Goal: Task Accomplishment & Management: Use online tool/utility

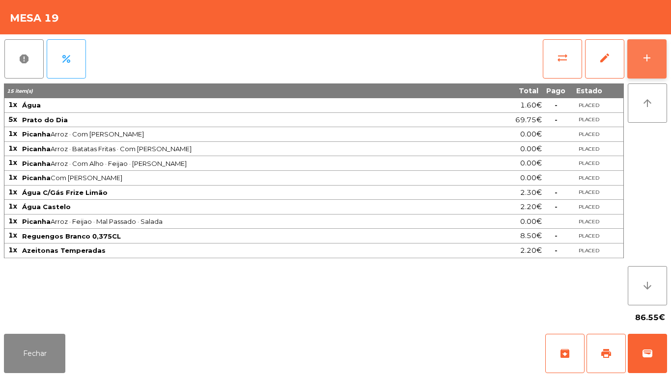
click at [641, 50] on button "add" at bounding box center [646, 58] width 39 height 39
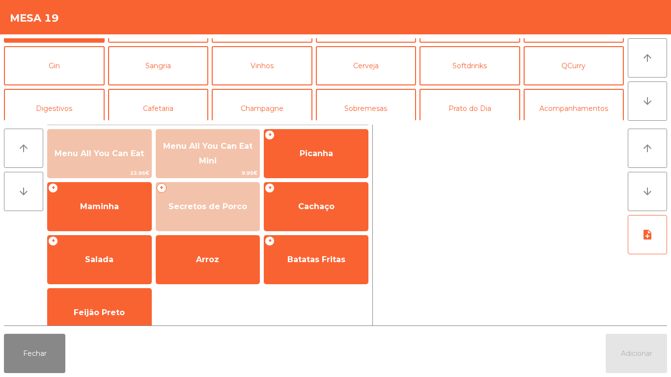
scroll to position [46, 0]
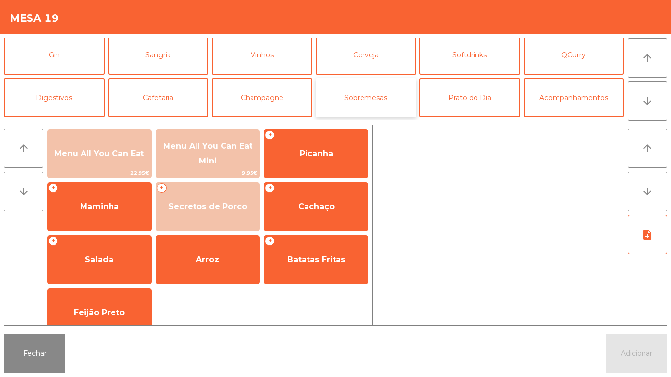
click at [361, 99] on button "Sobremesas" at bounding box center [366, 97] width 101 height 39
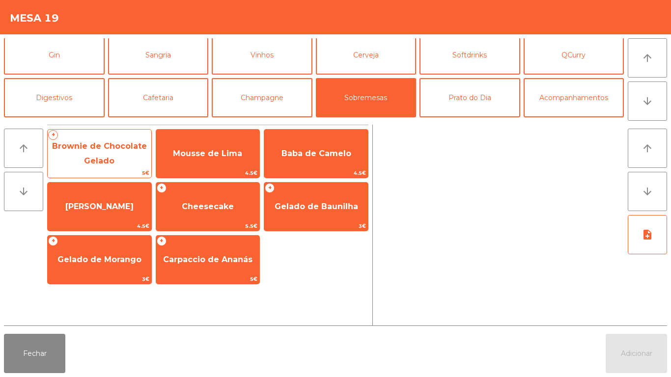
click at [111, 170] on span "5€" at bounding box center [100, 172] width 104 height 9
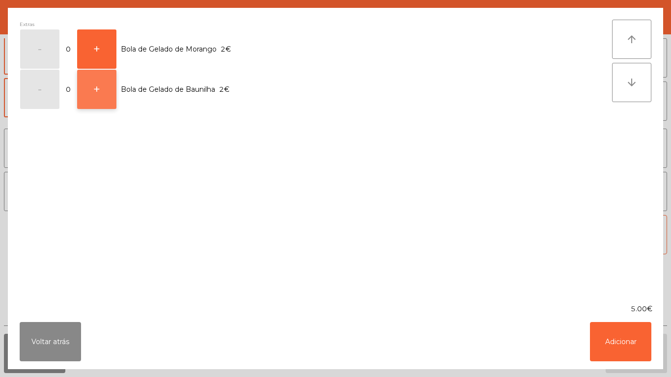
click at [104, 89] on button "+" at bounding box center [96, 89] width 39 height 39
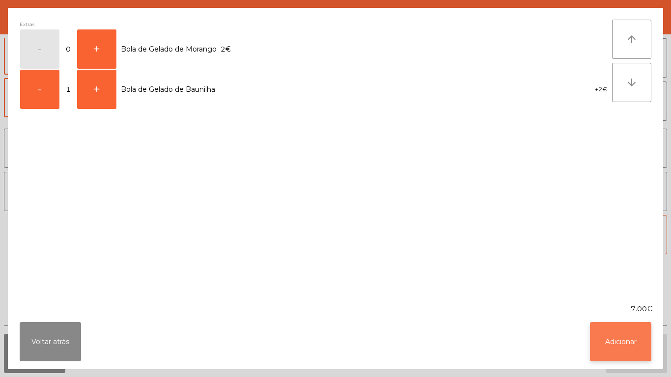
click at [613, 336] on button "Adicionar" at bounding box center [620, 341] width 61 height 39
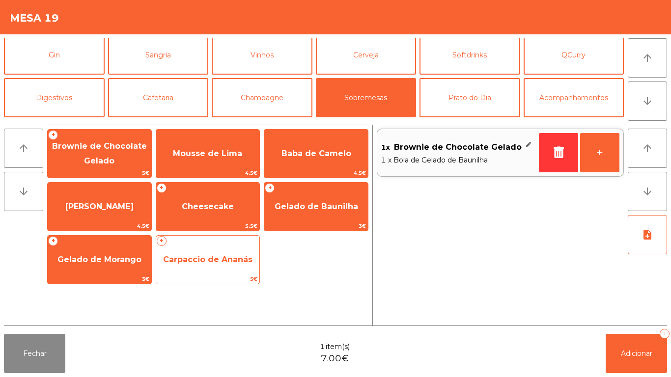
click at [220, 269] on span "Carpaccio de Ananás" at bounding box center [208, 260] width 104 height 27
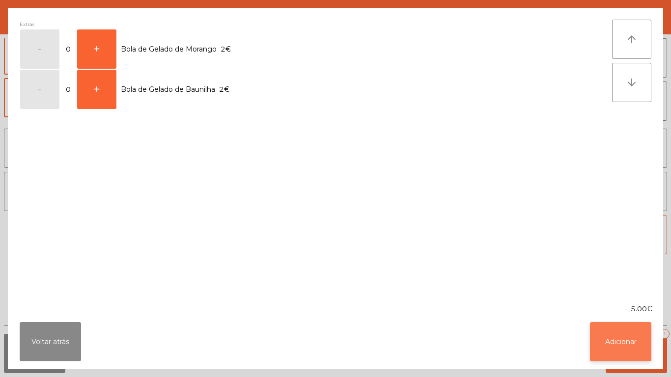
click at [612, 344] on button "Adicionar" at bounding box center [620, 341] width 61 height 39
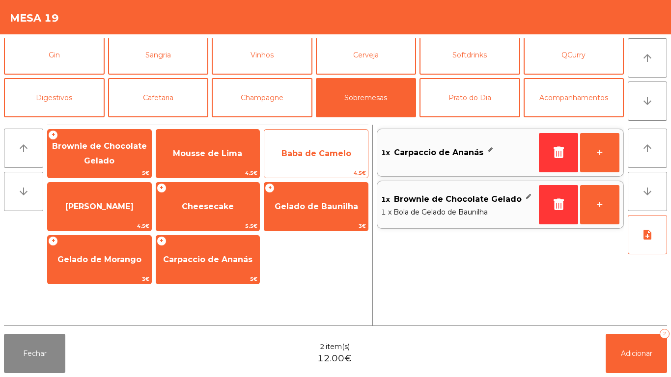
click at [323, 161] on span "Baba de Camelo" at bounding box center [316, 153] width 104 height 27
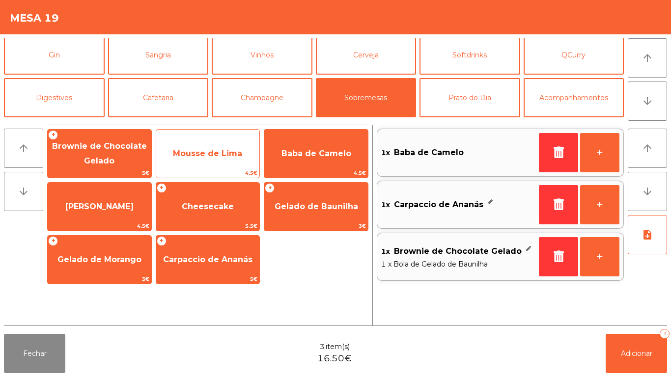
click at [212, 162] on span "Mousse de Lima" at bounding box center [208, 153] width 104 height 27
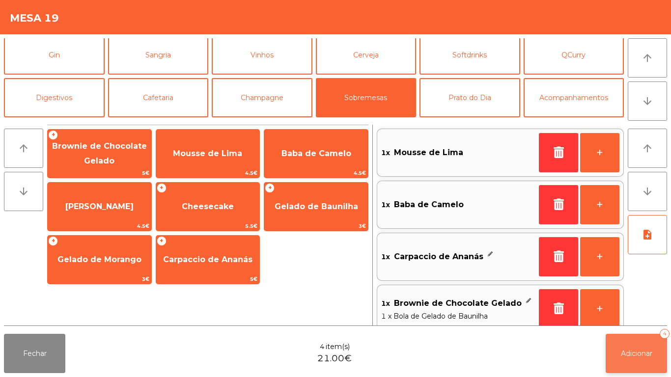
click at [637, 345] on button "Adicionar 4" at bounding box center [636, 353] width 61 height 39
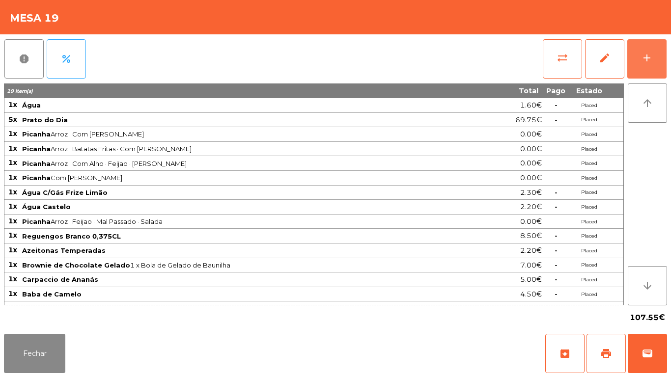
scroll to position [11, 0]
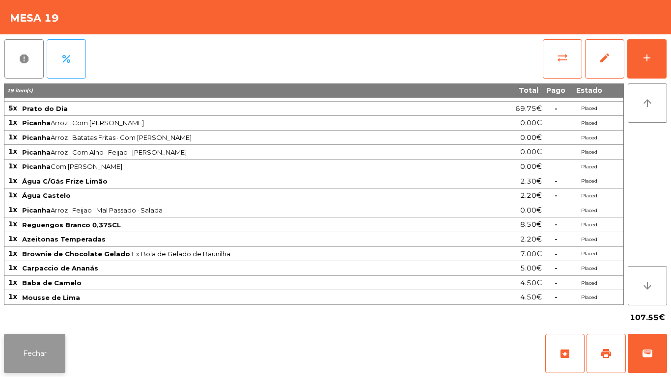
click at [28, 355] on button "Fechar" at bounding box center [34, 353] width 61 height 39
